Goal: Task Accomplishment & Management: Manage account settings

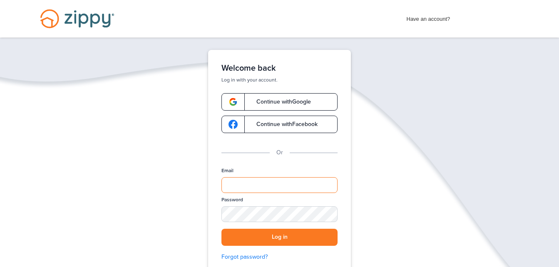
click at [250, 186] on input "Email" at bounding box center [279, 185] width 116 height 16
type input "**********"
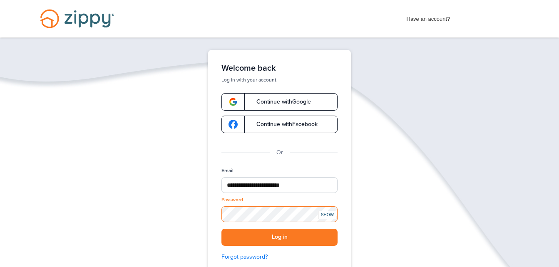
click at [221, 229] on button "Log in" at bounding box center [279, 237] width 116 height 17
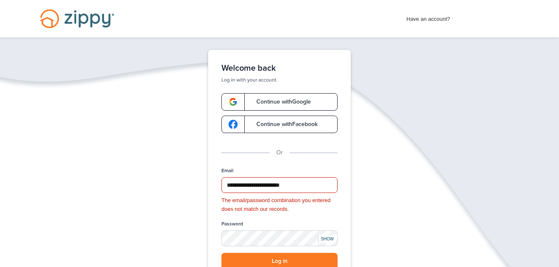
click at [324, 240] on div "SHOW" at bounding box center [327, 239] width 18 height 8
click at [221, 253] on button "Log in" at bounding box center [279, 261] width 116 height 17
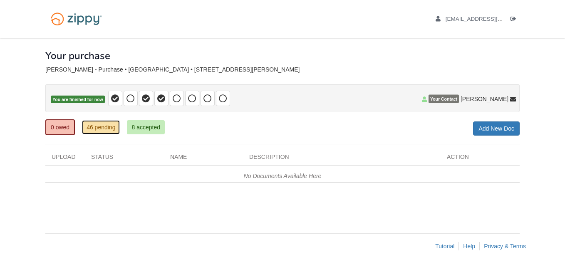
click at [111, 125] on link "46 pending" at bounding box center [101, 127] width 38 height 14
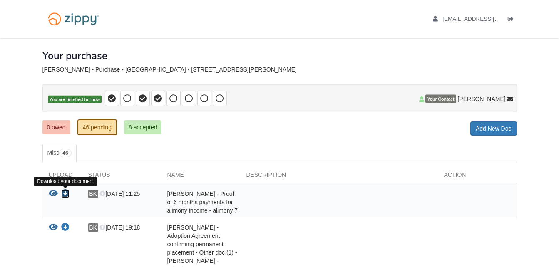
click at [62, 191] on icon "Download Barbara Kemmerling - Proof of 6 months payments for alimony income - a…" at bounding box center [65, 194] width 8 height 8
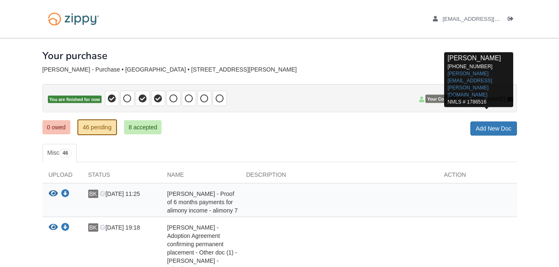
click at [507, 101] on icon at bounding box center [510, 100] width 6 height 6
click at [495, 101] on span "Sean Alvarado" at bounding box center [481, 99] width 48 height 8
